Goal: Task Accomplishment & Management: Manage account settings

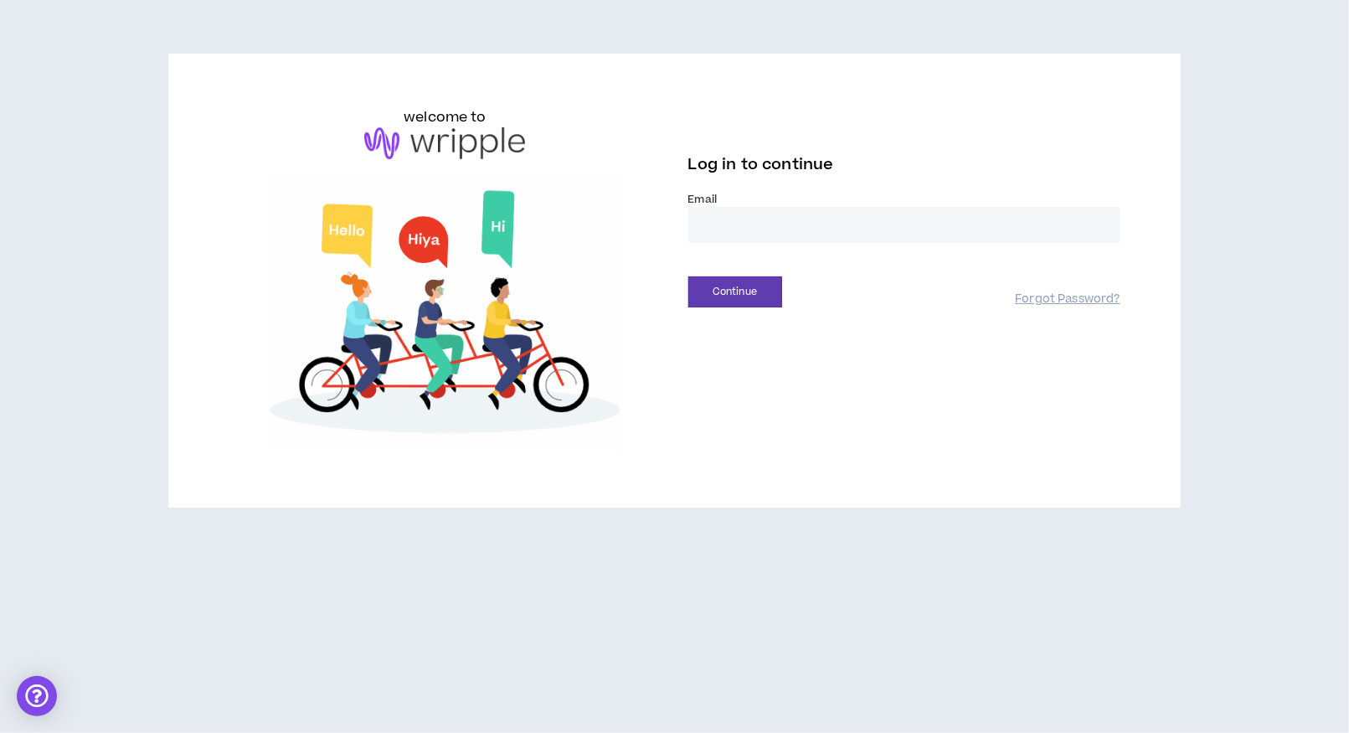
click at [800, 224] on input "email" at bounding box center [905, 225] width 432 height 36
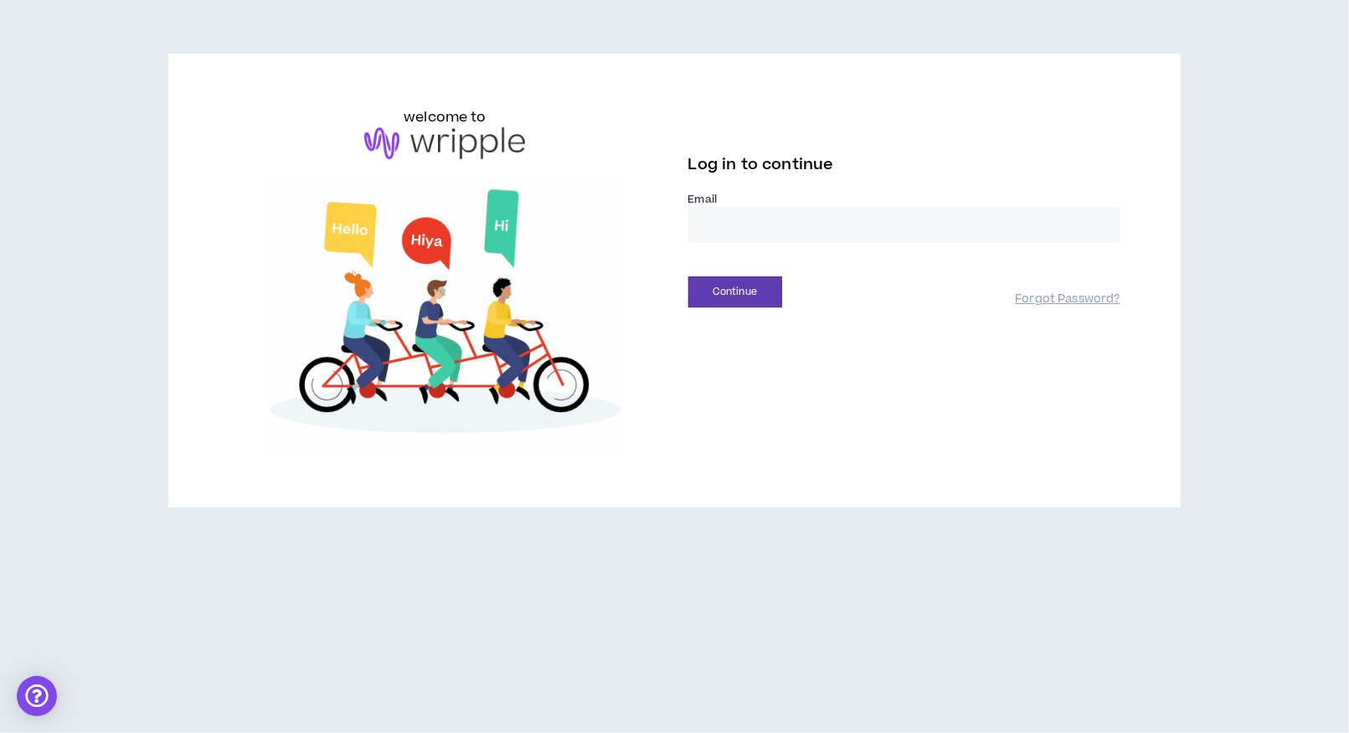
click at [0, 732] on com-1password-button at bounding box center [0, 733] width 0 height 0
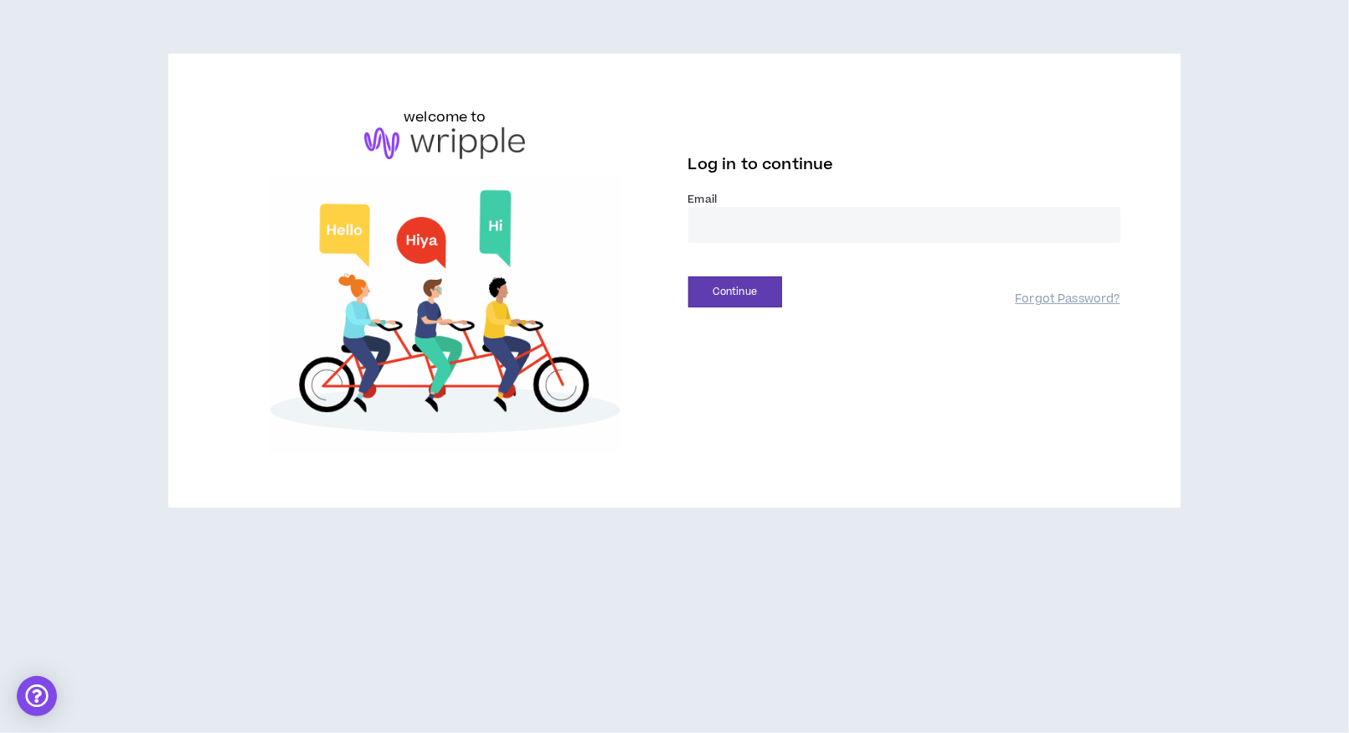
type input "**********"
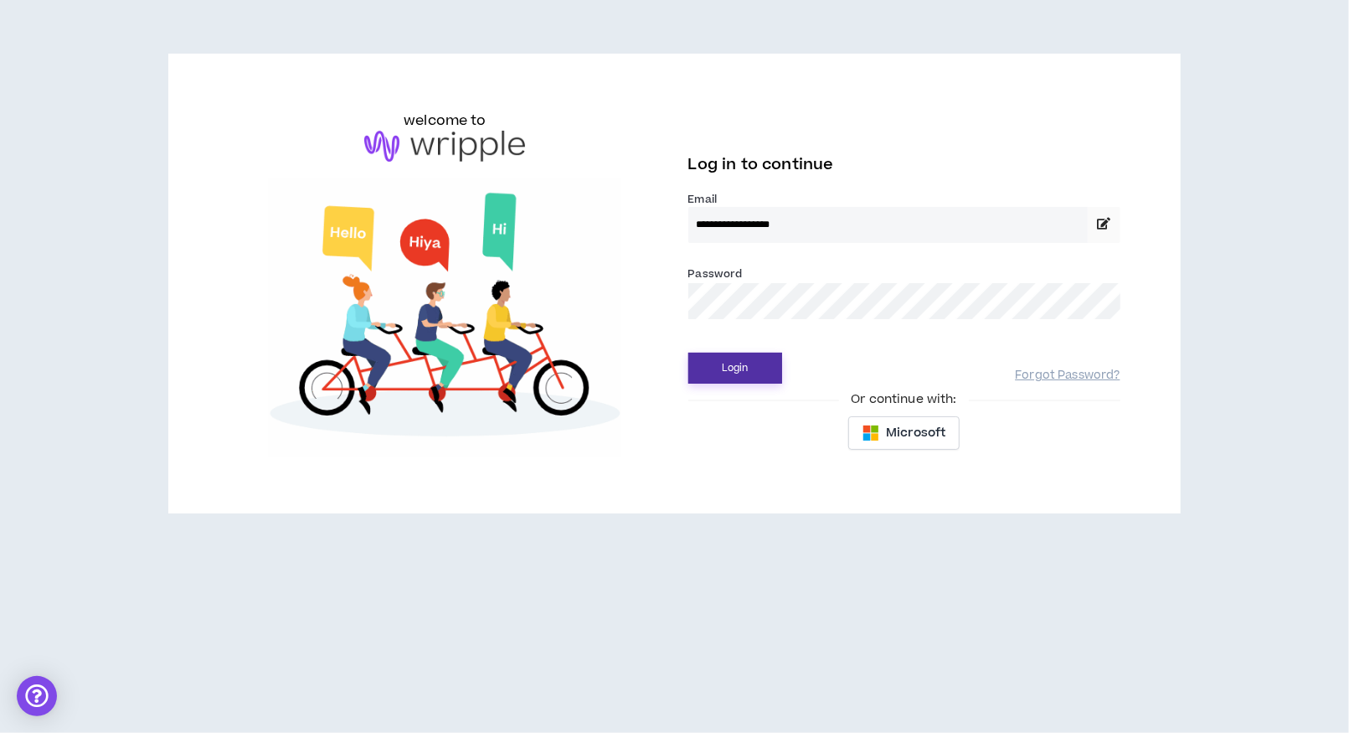
click at [745, 360] on button "Login" at bounding box center [736, 368] width 94 height 31
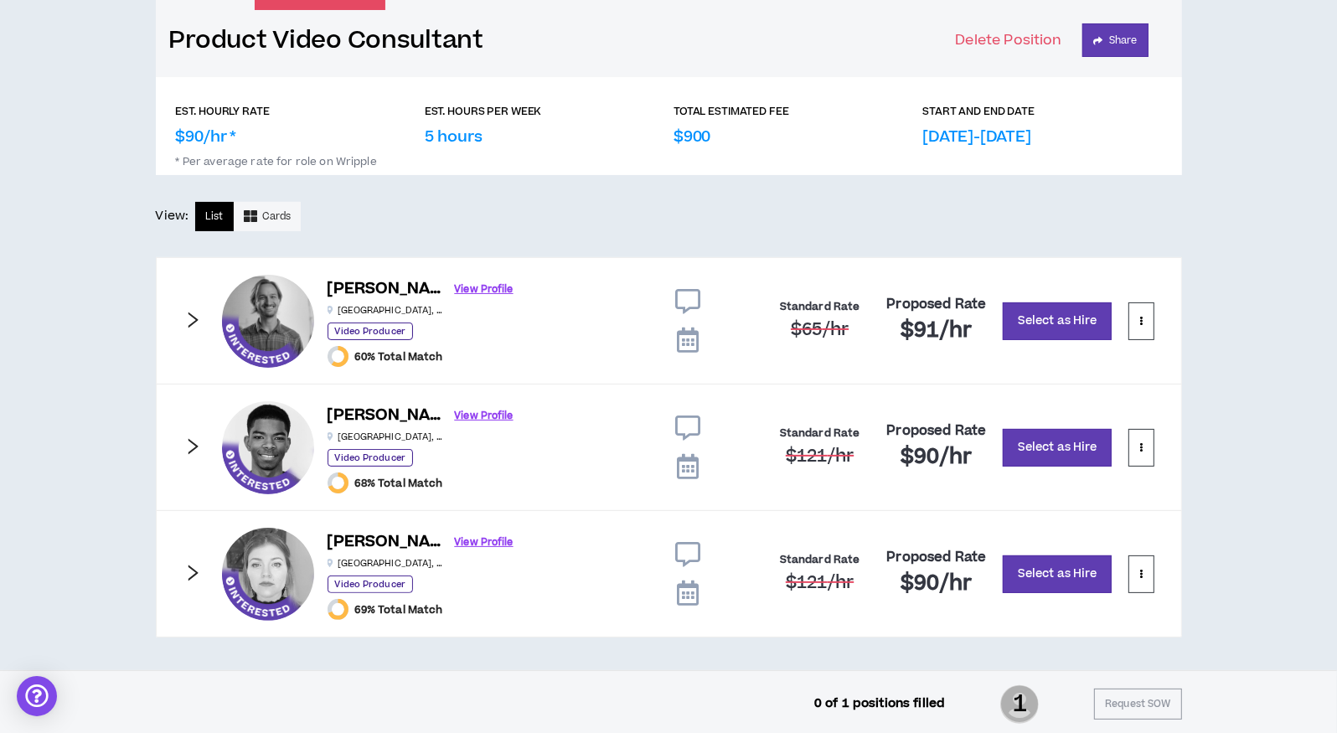
scroll to position [209, 0]
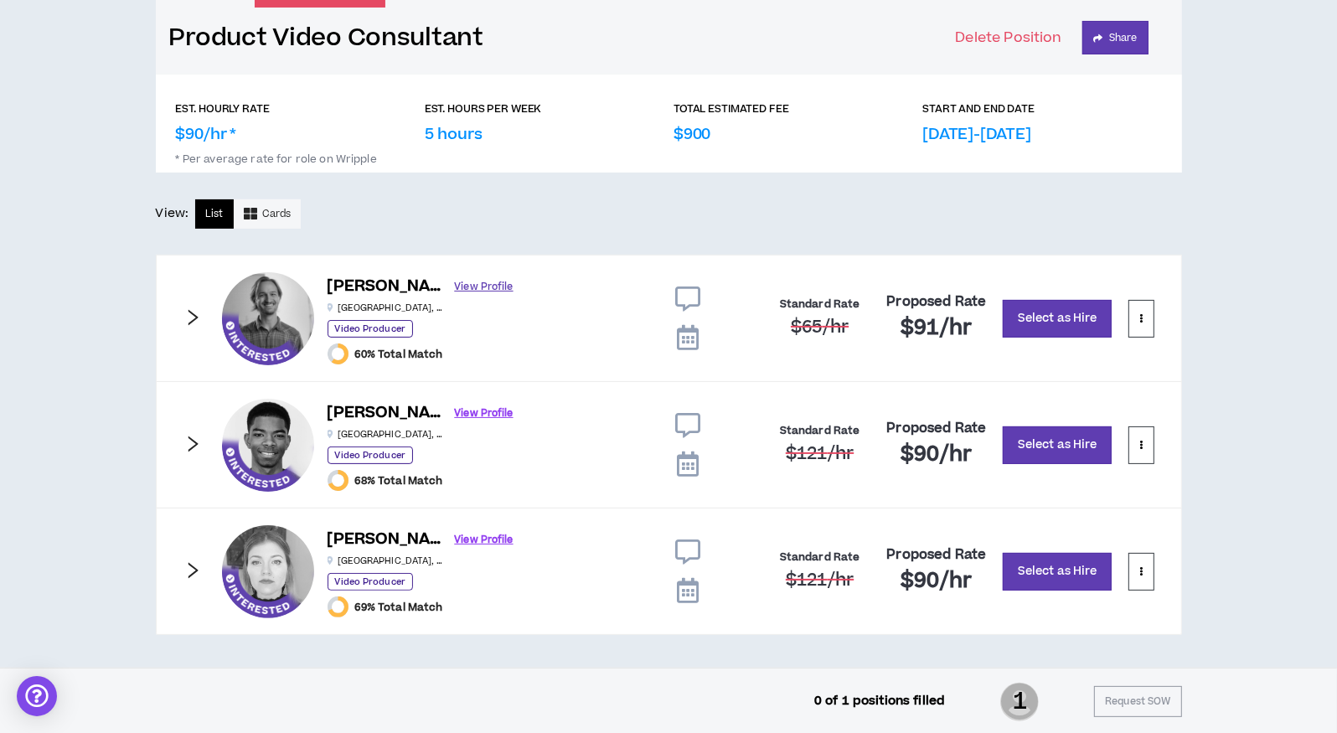
click at [455, 282] on link "View Profile" at bounding box center [484, 286] width 59 height 29
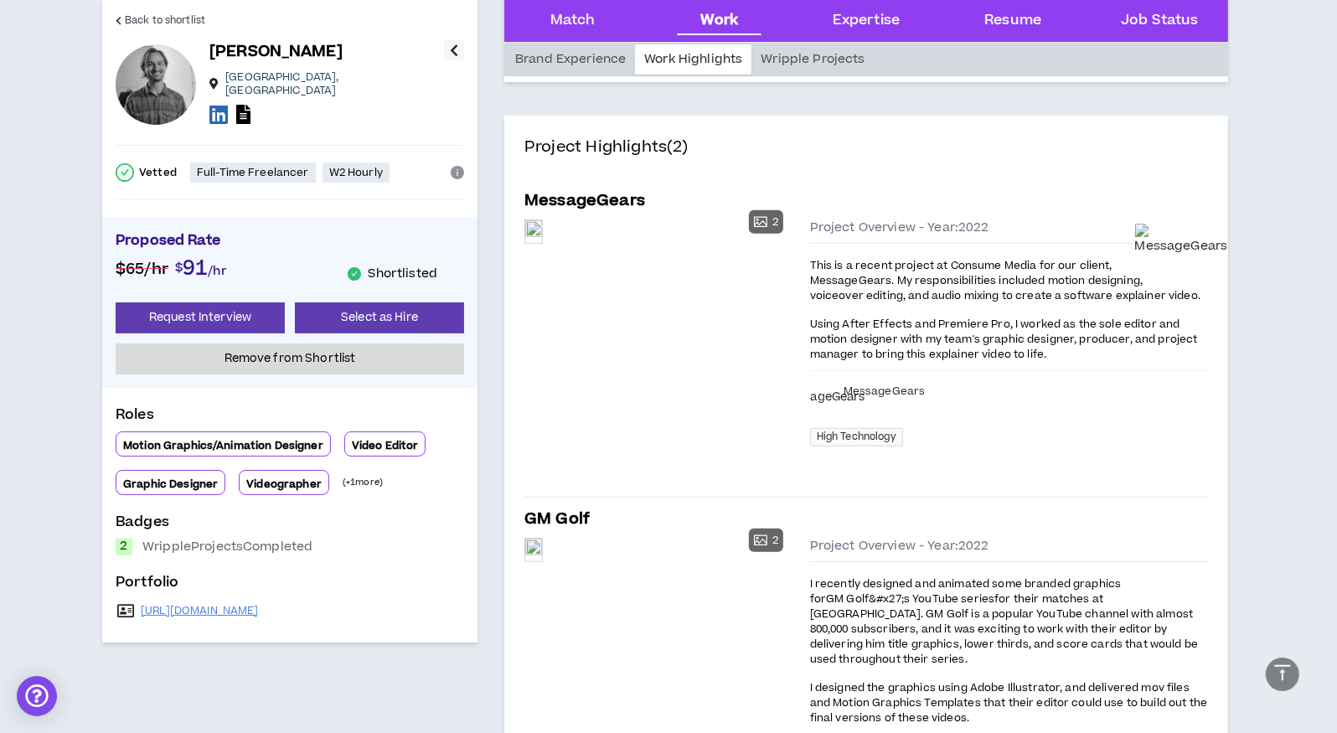
scroll to position [710, 0]
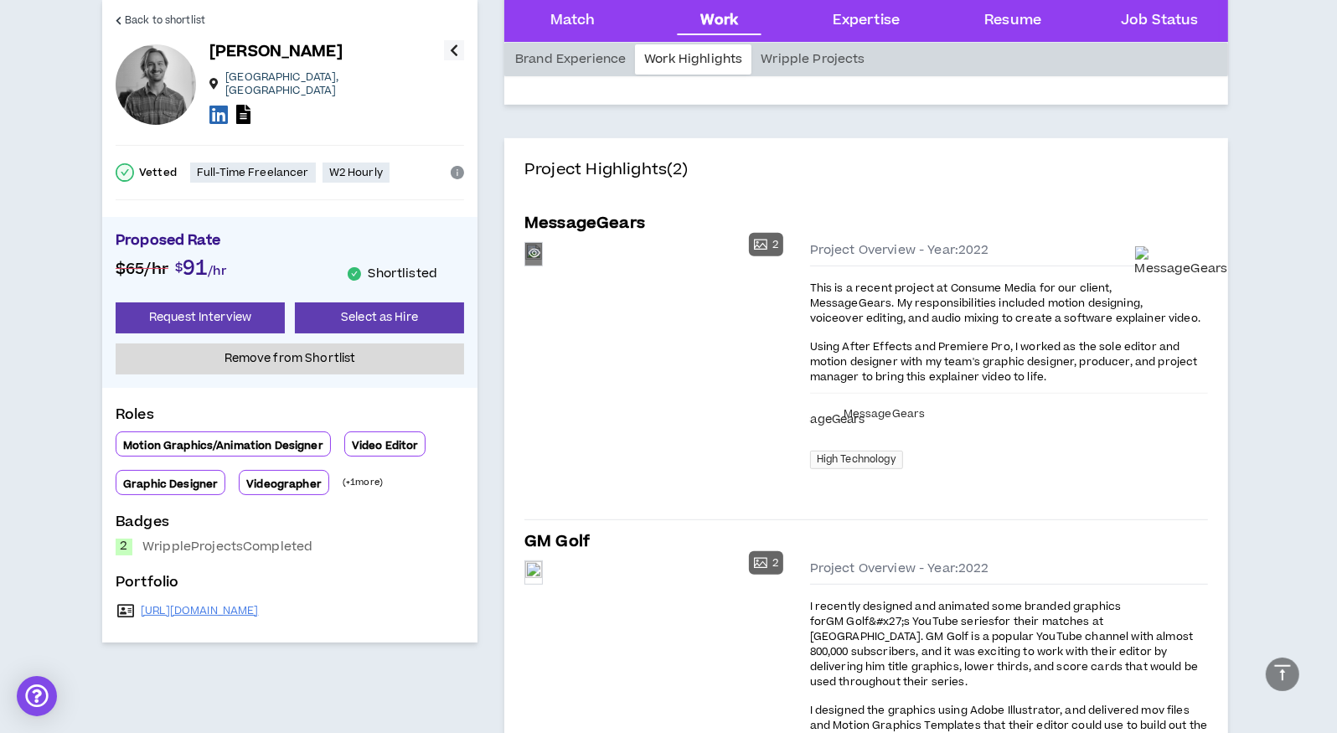
click at [542, 266] on div "Preview" at bounding box center [533, 254] width 17 height 23
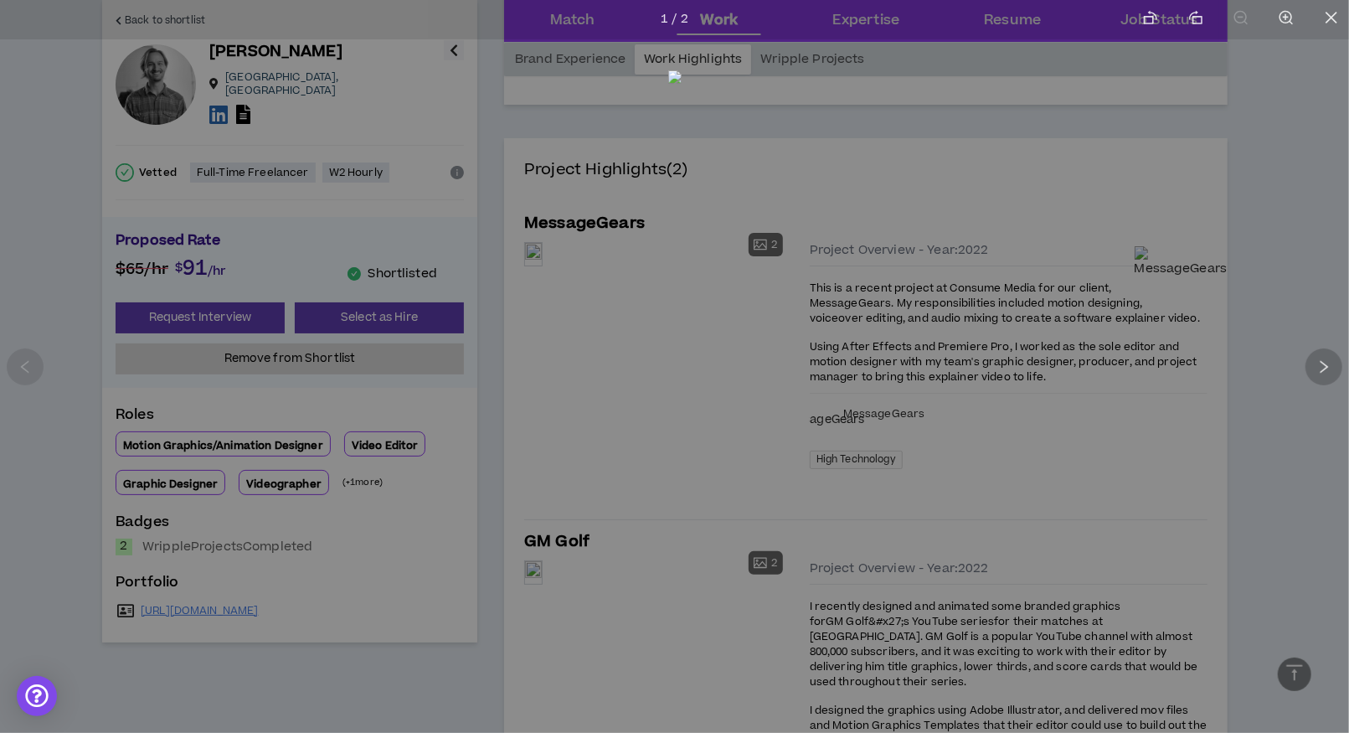
click at [1328, 362] on icon "right" at bounding box center [1324, 366] width 15 height 15
click at [27, 369] on icon "left" at bounding box center [25, 366] width 15 height 15
click at [1339, 13] on icon "close" at bounding box center [1331, 17] width 15 height 15
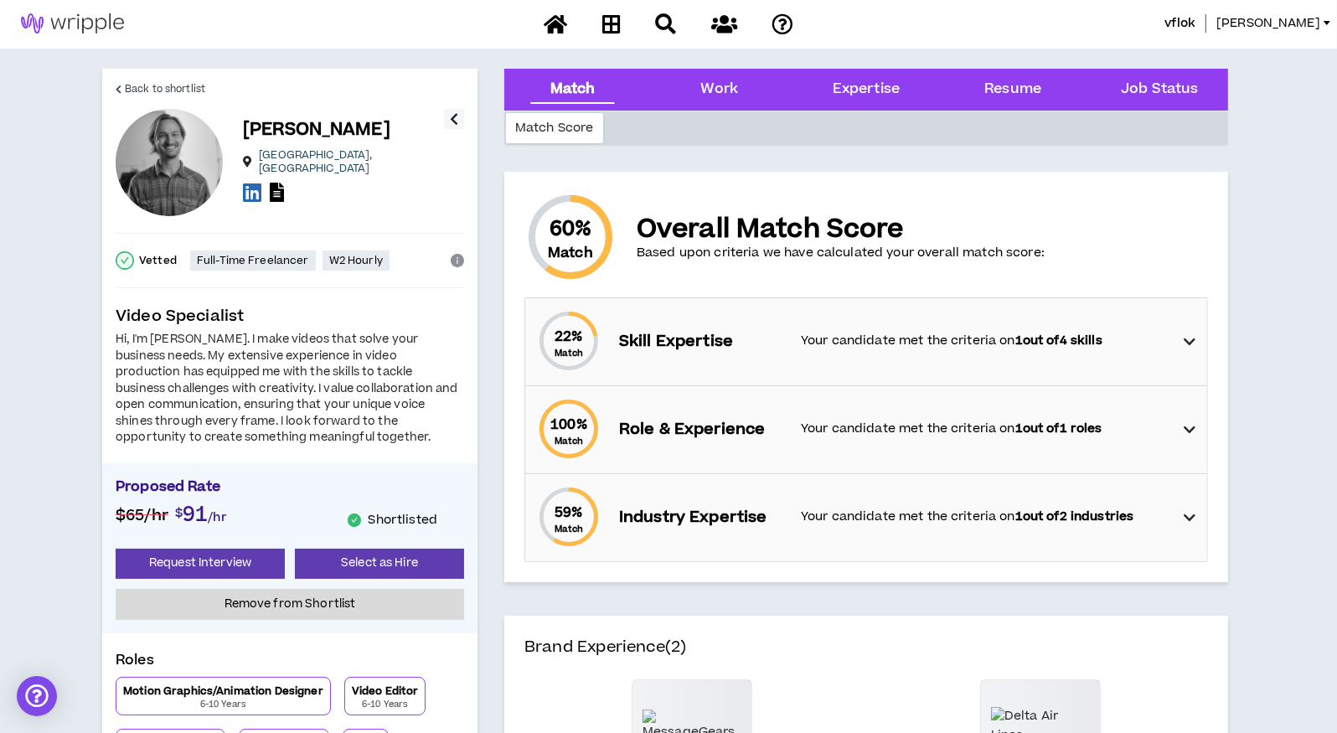
scroll to position [0, 0]
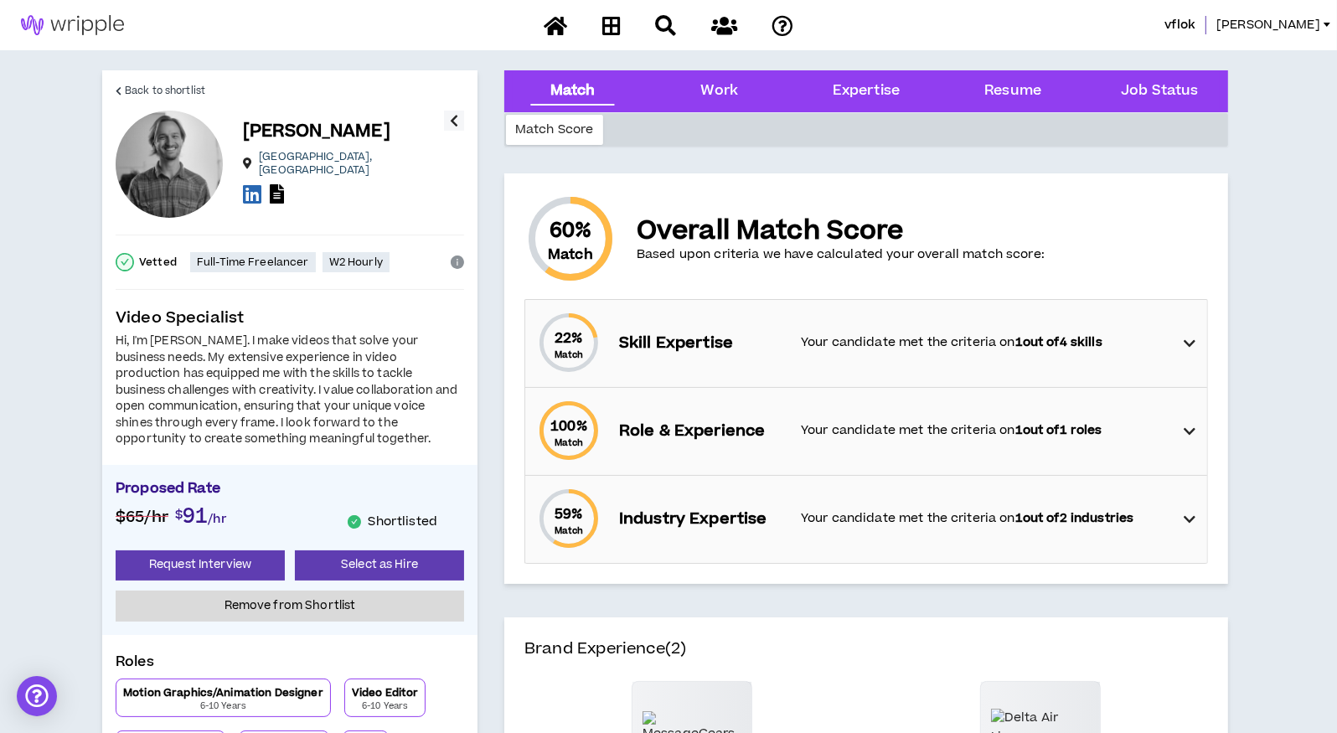
click at [450, 116] on icon "button" at bounding box center [454, 121] width 8 height 20
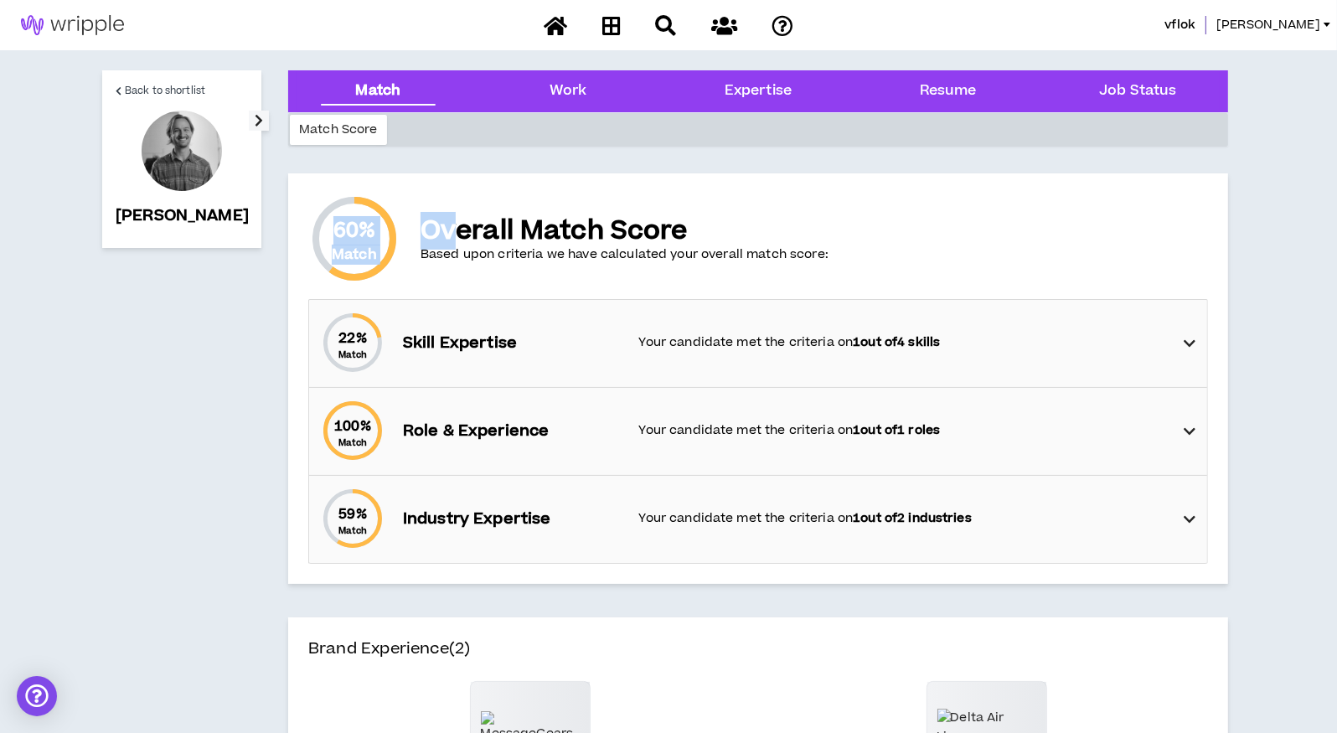
drag, startPoint x: 450, startPoint y: 116, endPoint x: 464, endPoint y: 212, distance: 97.4
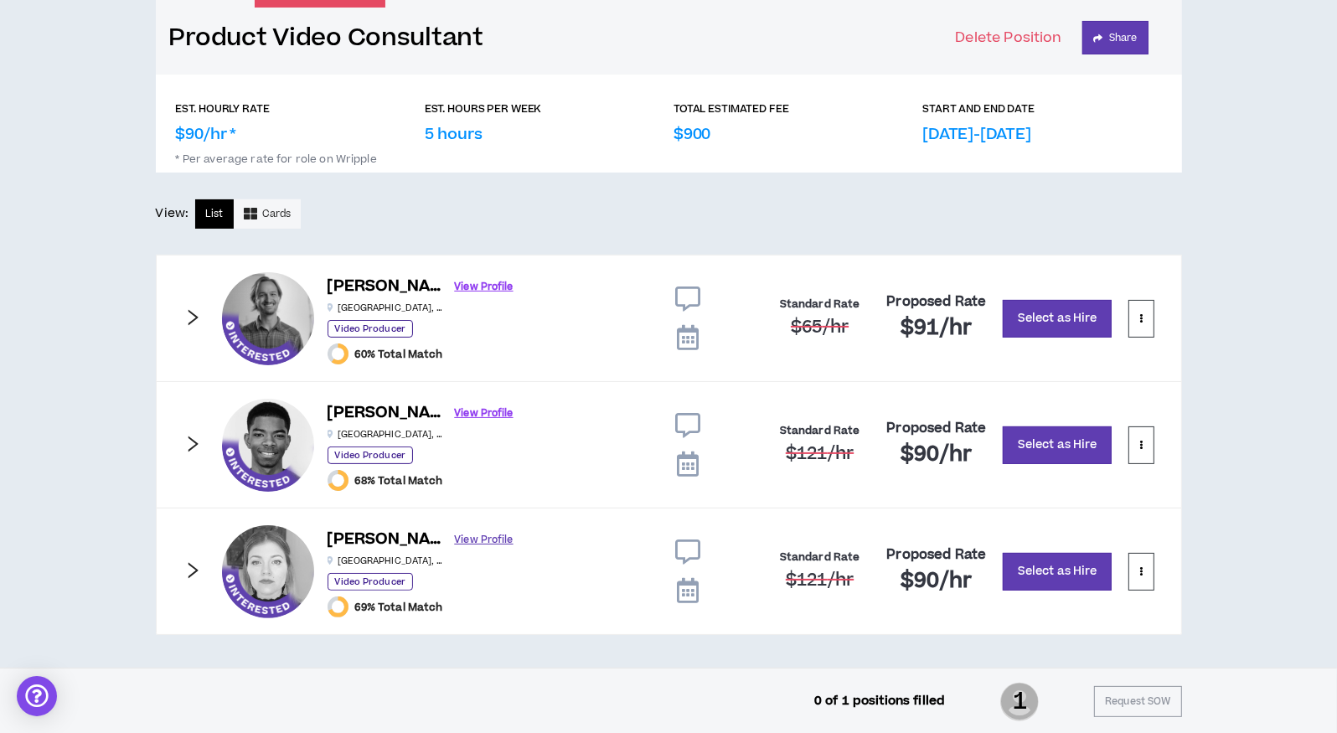
click at [460, 535] on link "View Profile" at bounding box center [484, 539] width 59 height 29
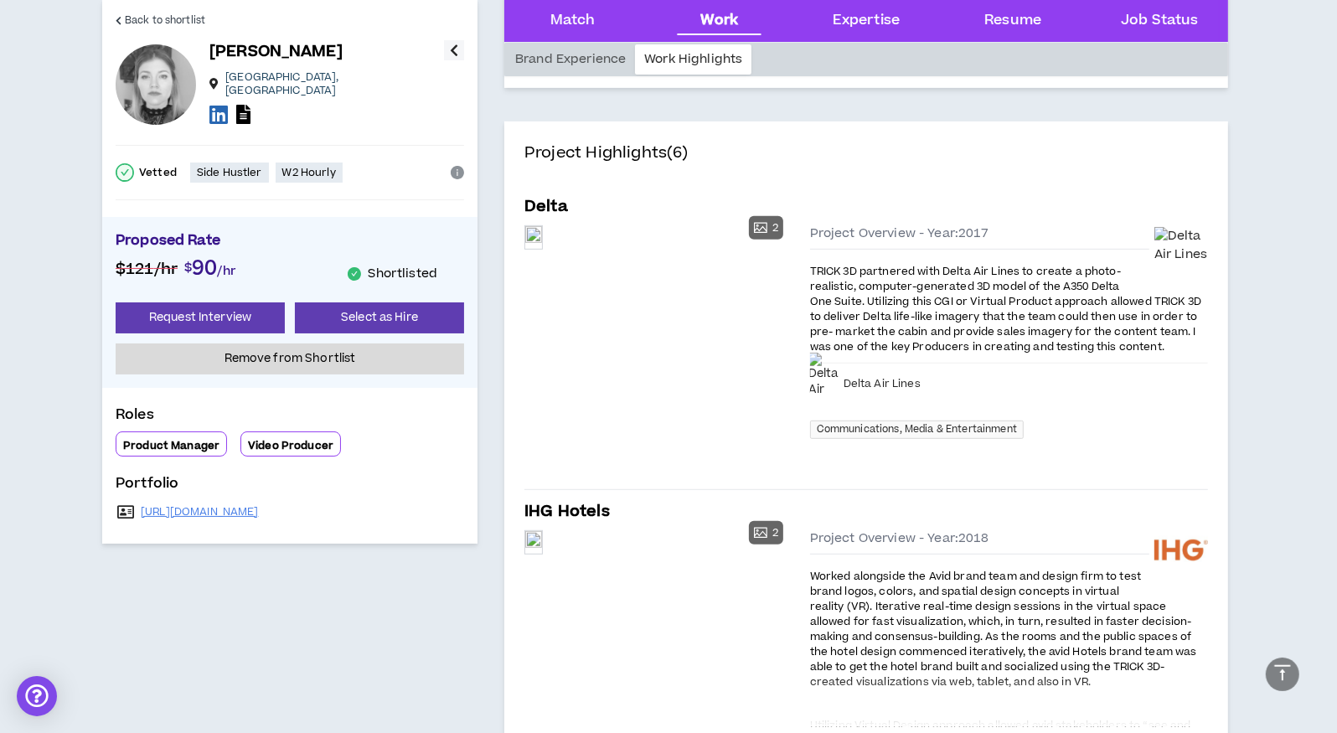
scroll to position [765, 0]
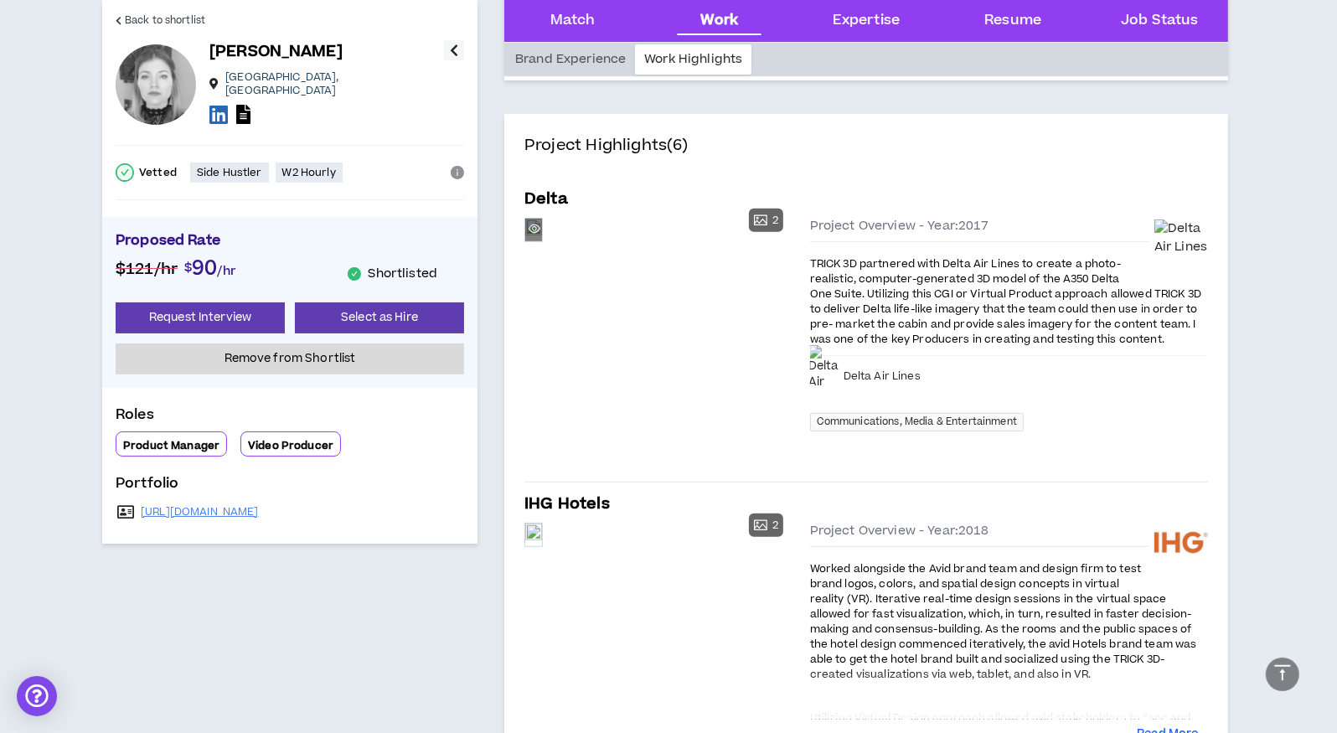
click at [542, 241] on div "Preview" at bounding box center [533, 230] width 17 height 23
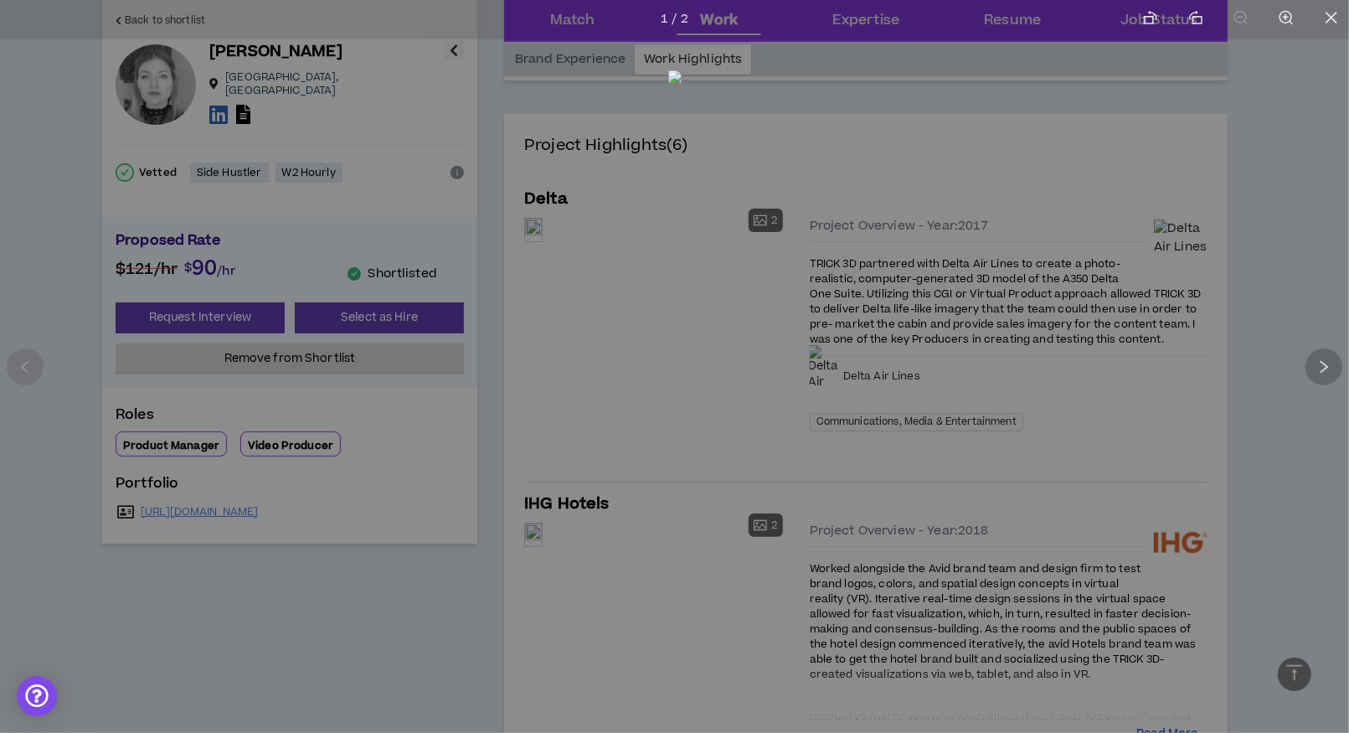
click at [1328, 366] on icon "right" at bounding box center [1325, 366] width 8 height 13
click at [23, 369] on icon "left" at bounding box center [25, 366] width 15 height 15
click at [1340, 11] on li at bounding box center [1331, 19] width 35 height 39
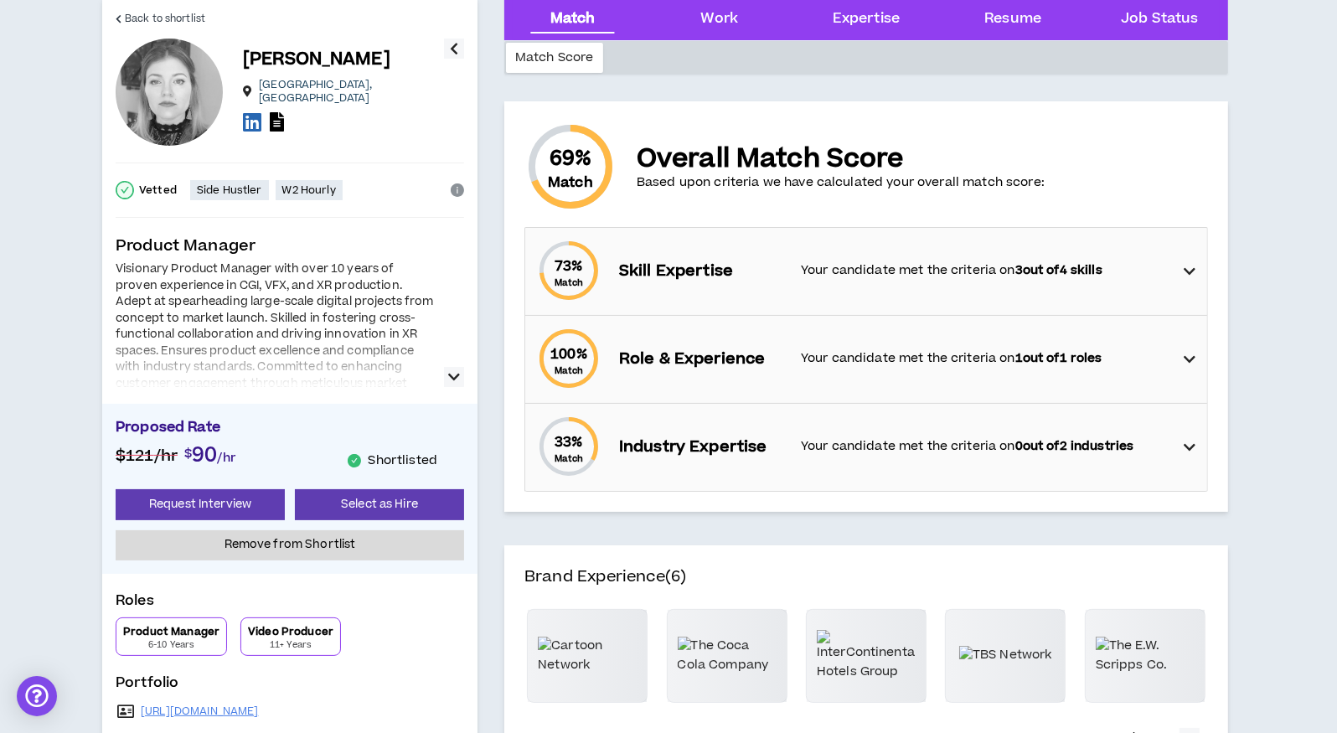
scroll to position [7, 0]
